Goal: Information Seeking & Learning: Learn about a topic

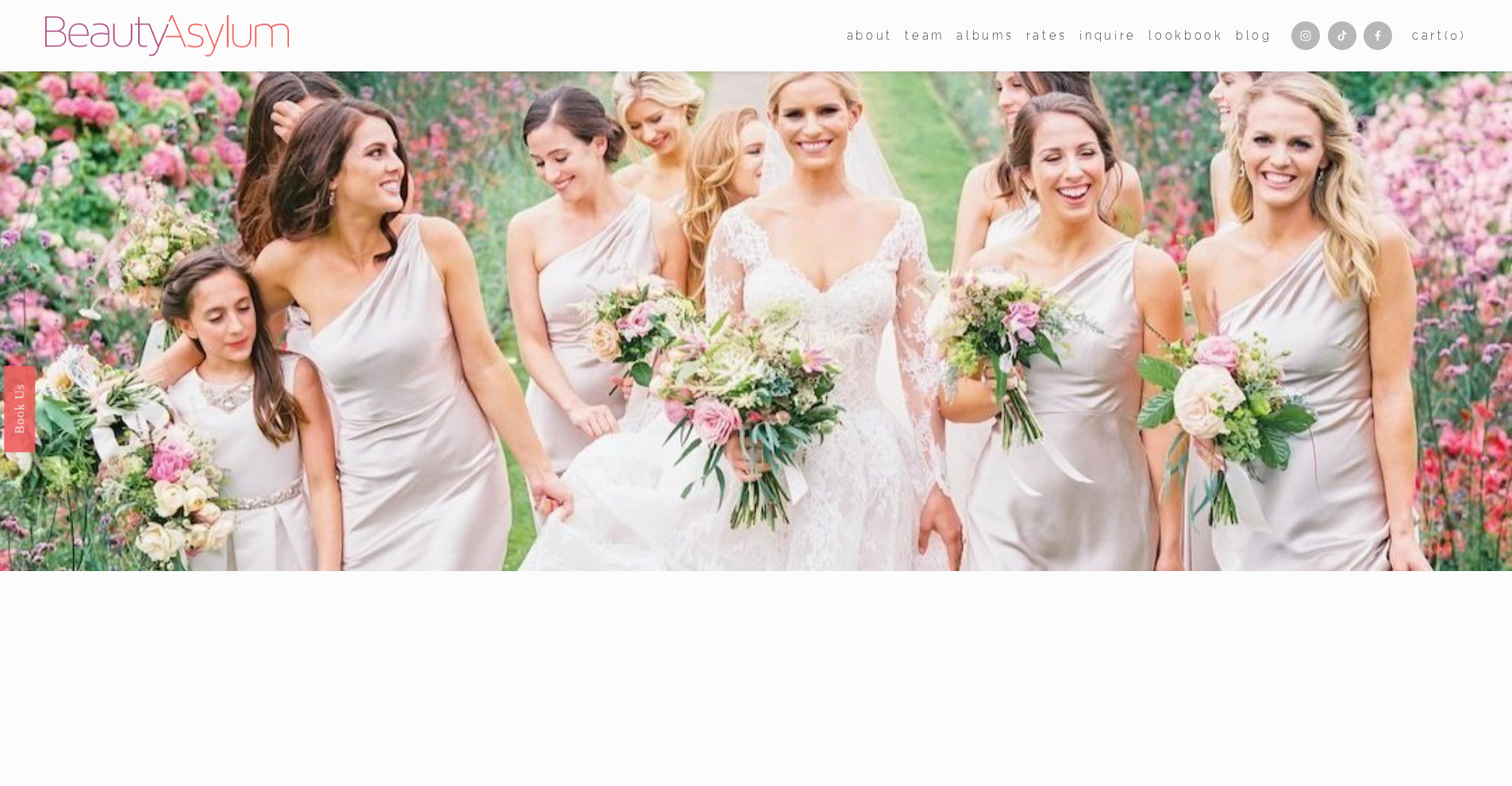
click at [1040, 39] on link "Rates" at bounding box center [1047, 35] width 41 height 23
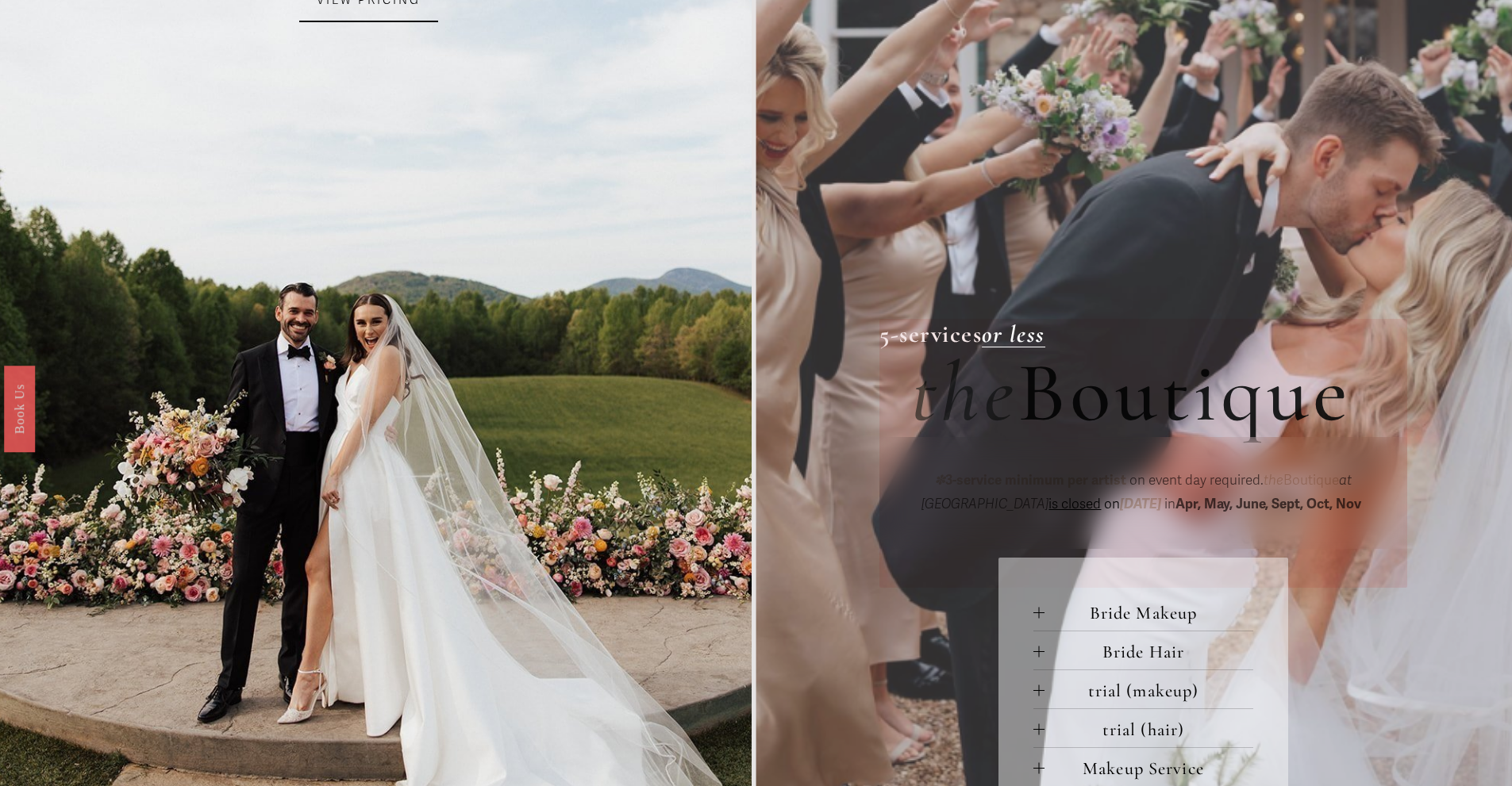
scroll to position [555, 0]
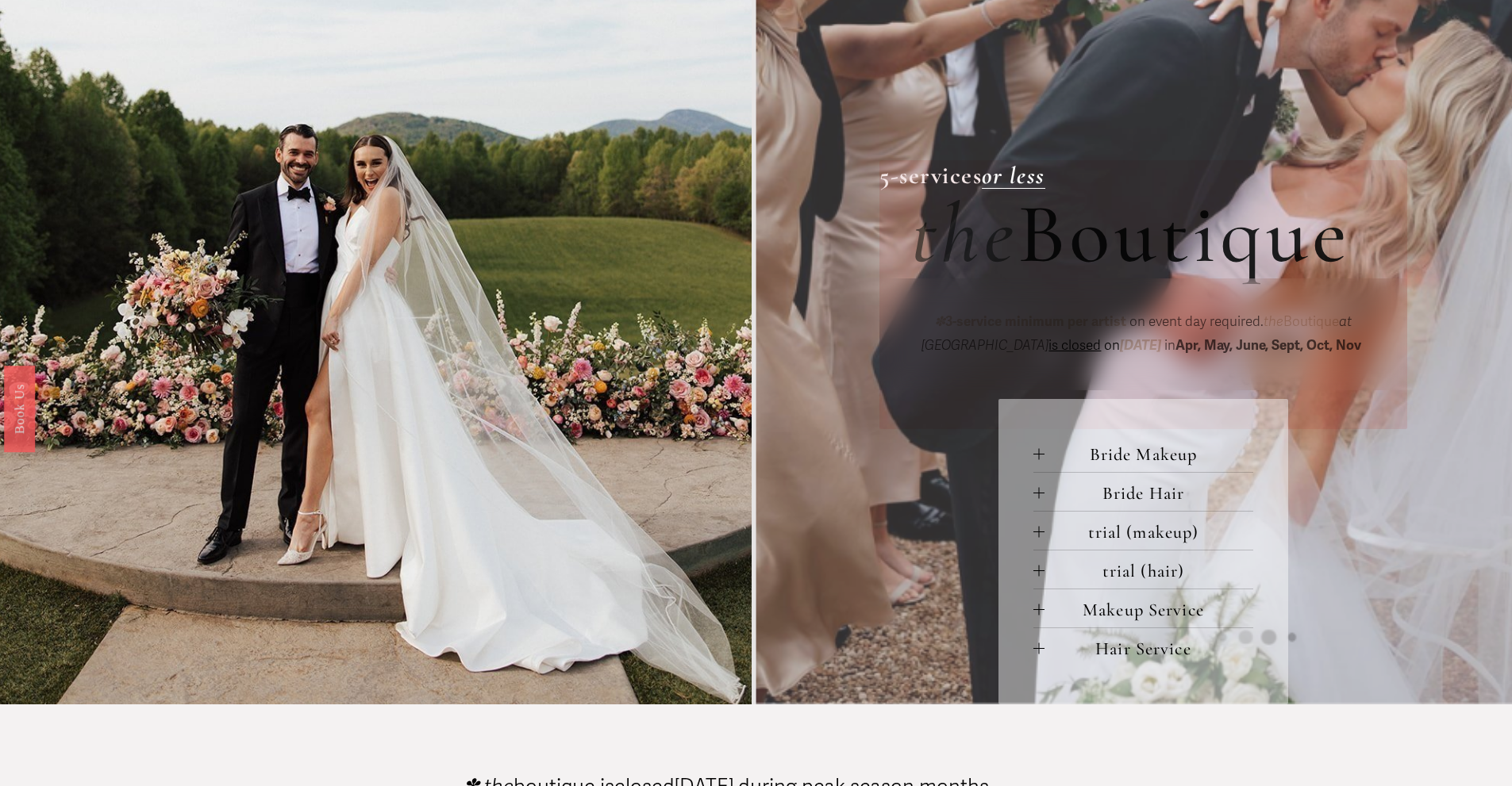
click at [1039, 498] on div at bounding box center [1038, 493] width 1 height 11
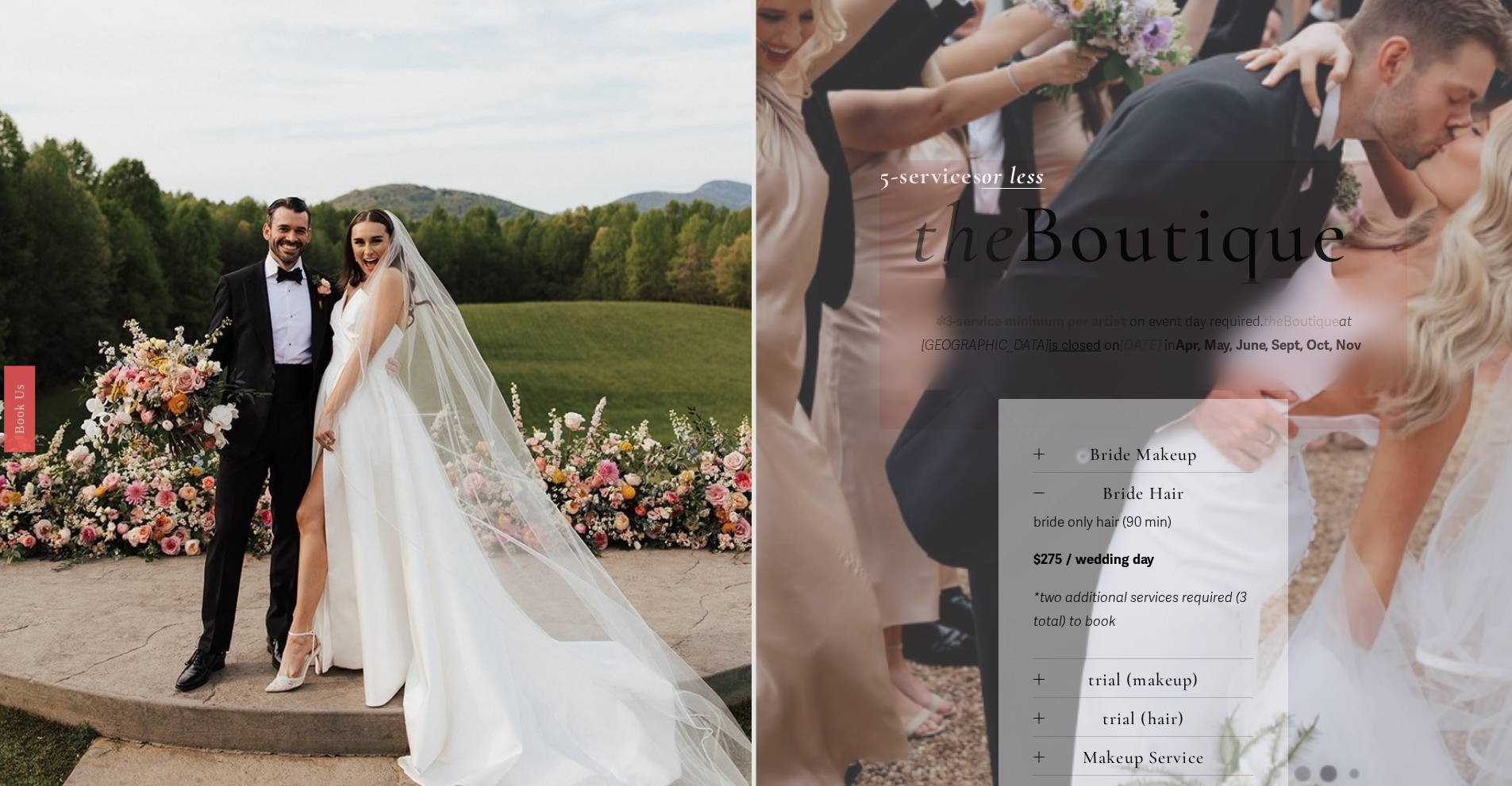
click at [1033, 459] on div at bounding box center [1039, 454] width 11 height 11
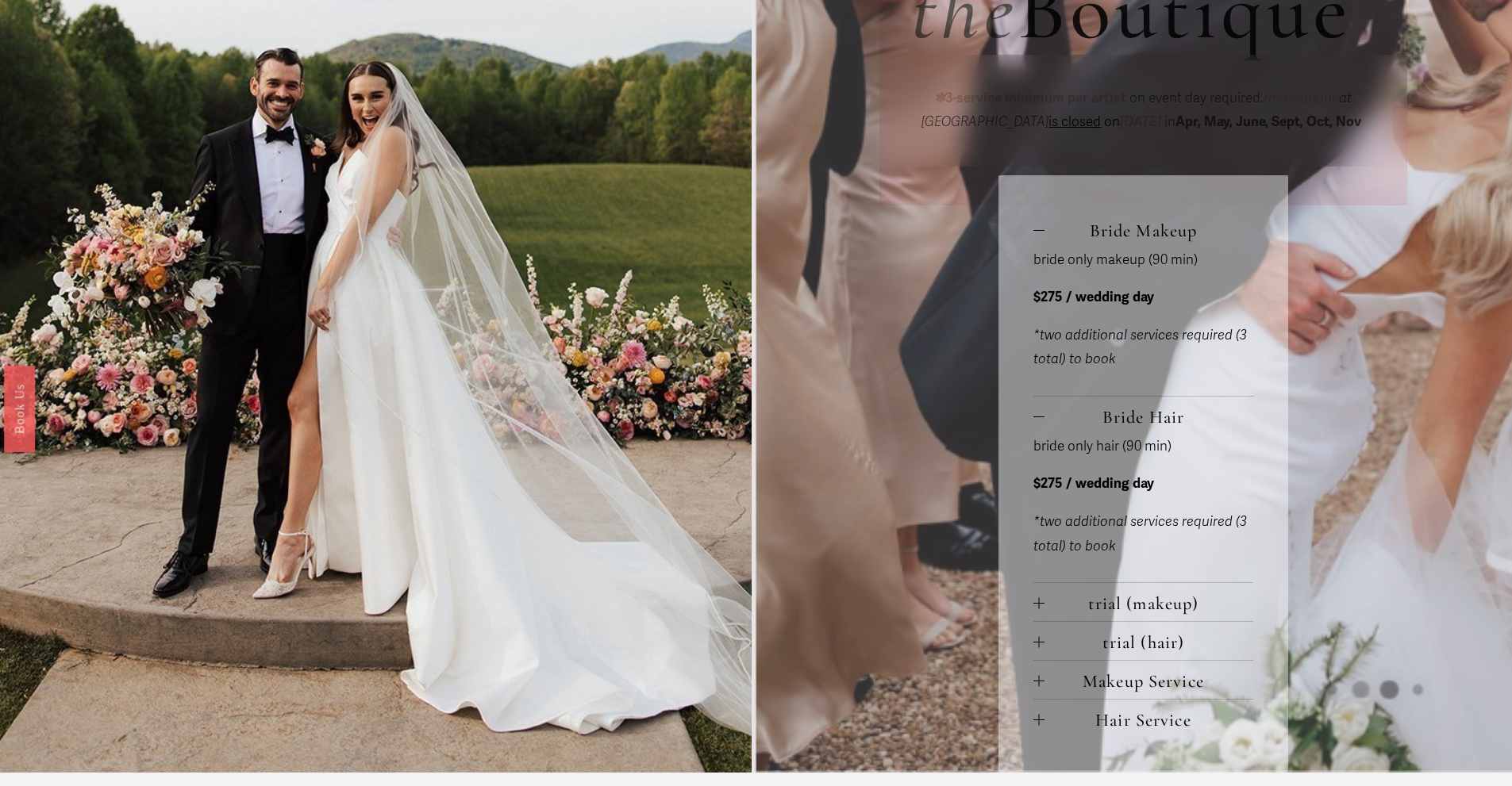
scroll to position [872, 0]
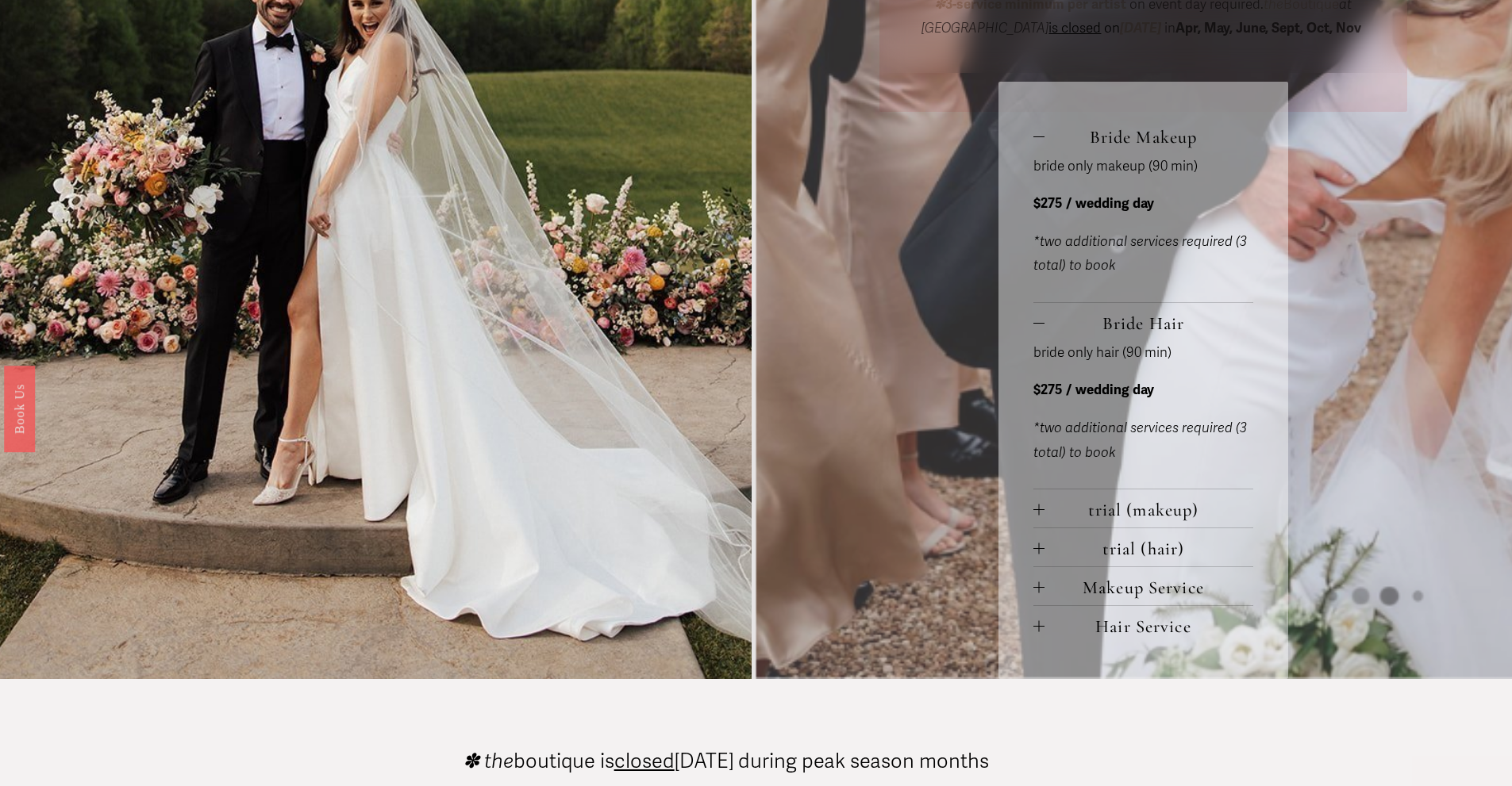
click at [1042, 511] on div at bounding box center [1039, 510] width 11 height 11
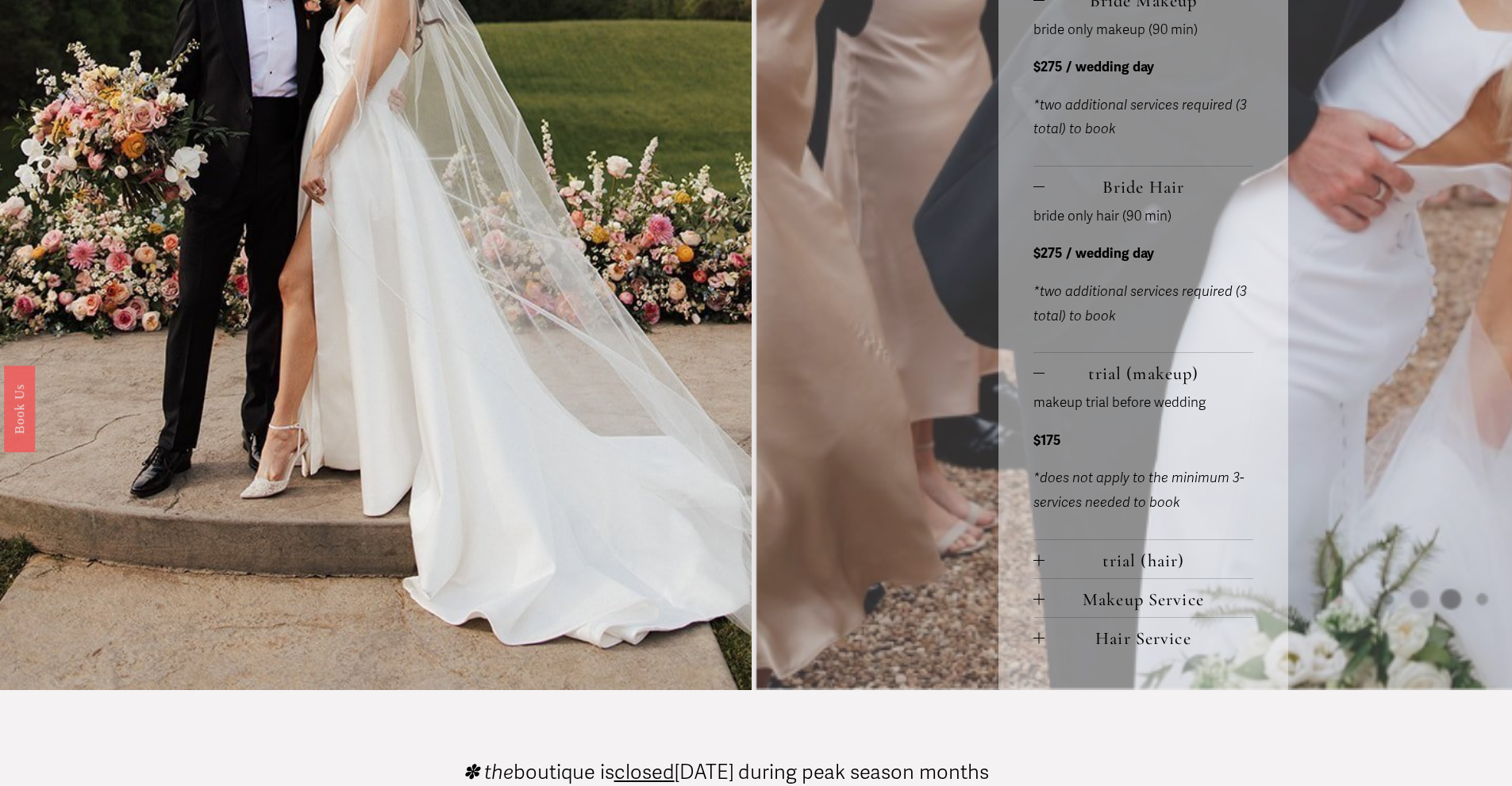
scroll to position [1031, 0]
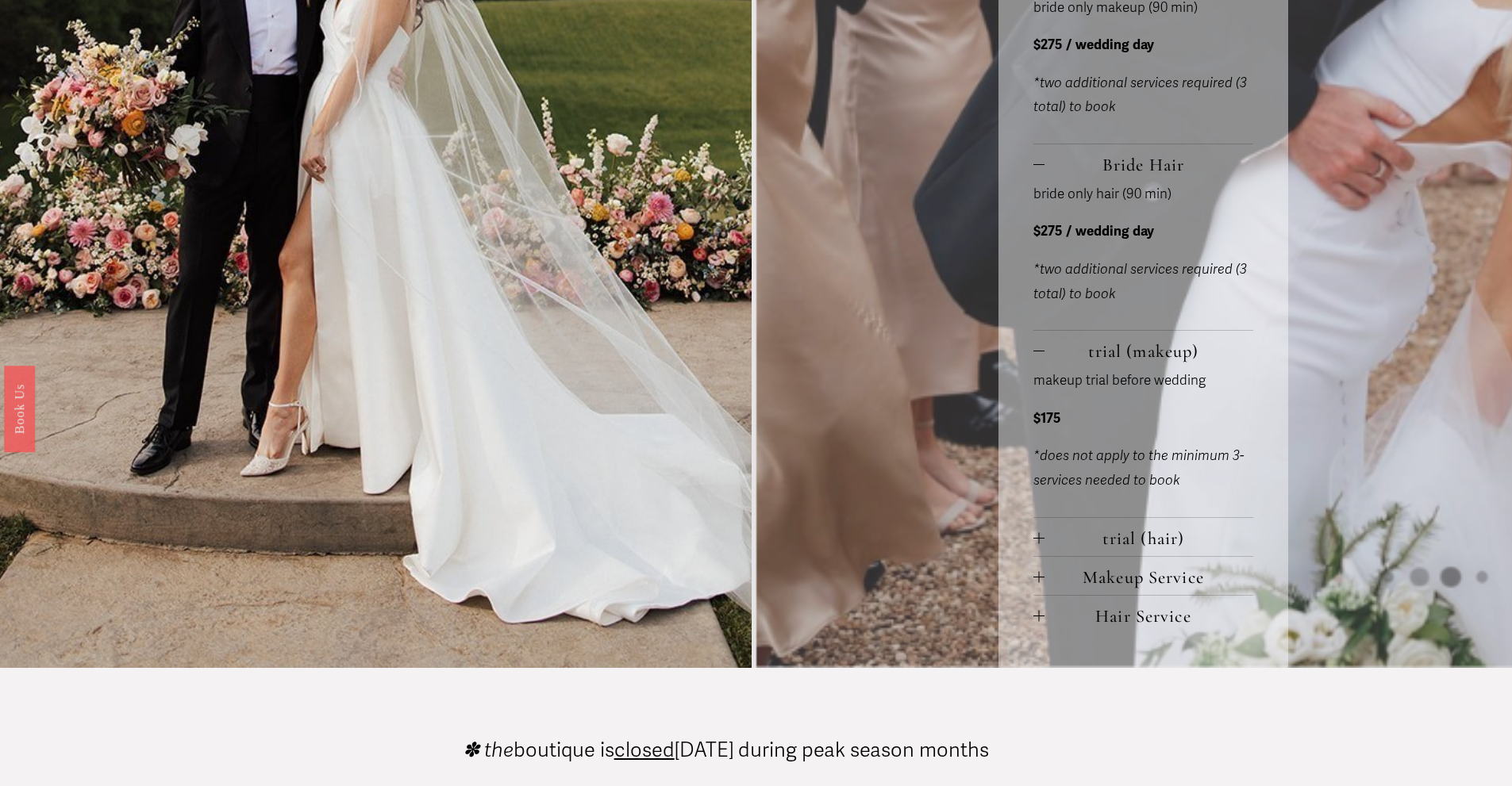
click at [1037, 539] on div at bounding box center [1039, 538] width 11 height 11
